Goal: Complete application form

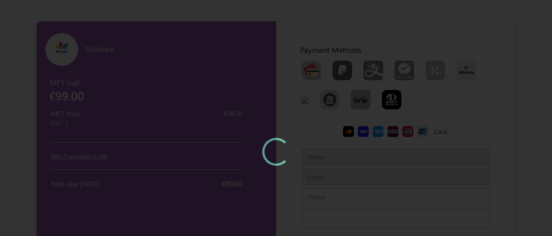
type input "MFTTestCustomerSep"
type input "[EMAIL_ADDRESS][DOMAIN_NAME]"
type input "7373968085"
type input "[PERSON_NAME][GEOGRAPHIC_DATA]"
type input "600073600100"
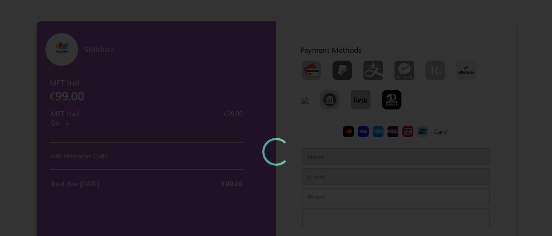
type input "Chennaichennai"
type input "IndiaIndia"
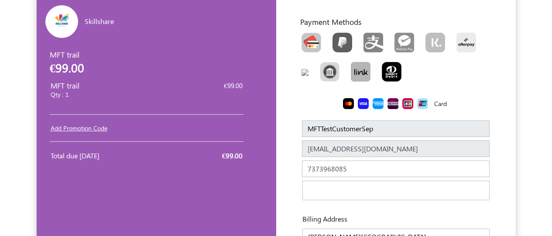
scroll to position [13, 0]
